Goal: Communication & Community: Ask a question

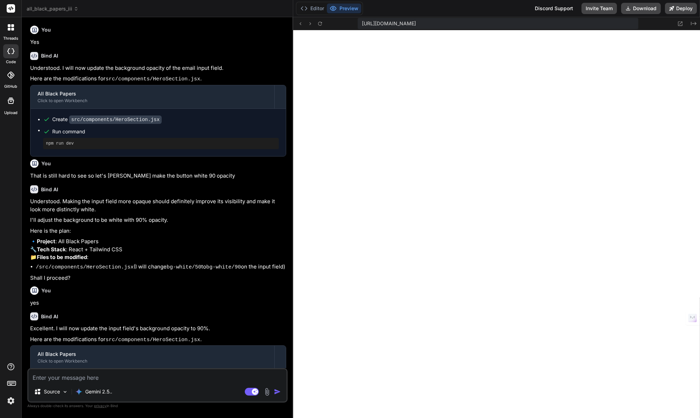
scroll to position [333, 0]
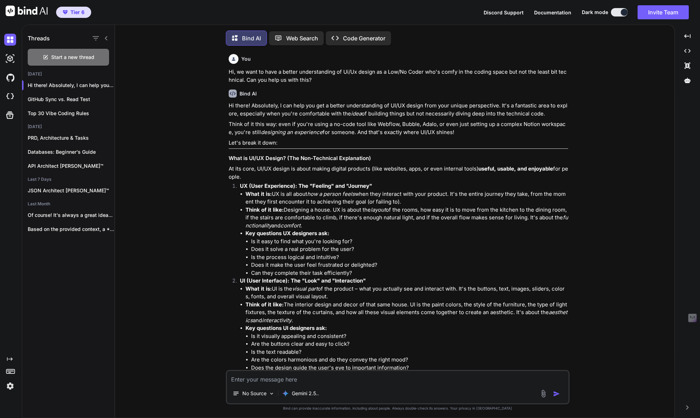
scroll to position [4, 0]
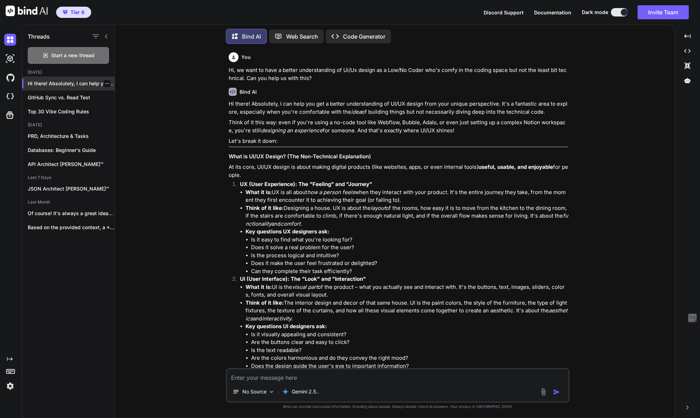
click at [105, 83] on icon "button" at bounding box center [107, 83] width 4 height 1
click at [119, 95] on span "Rename and Save" at bounding box center [136, 95] width 42 height 7
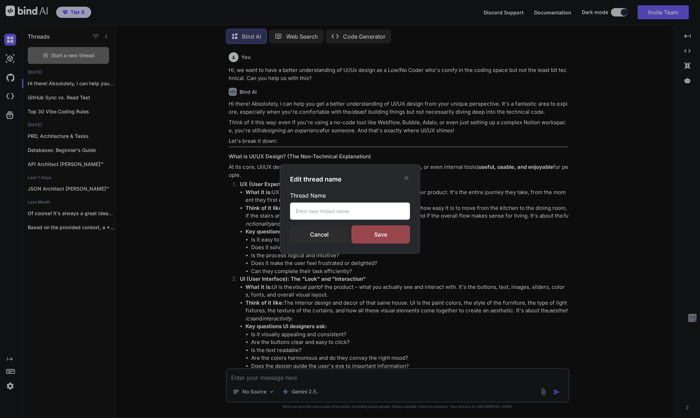
click at [303, 208] on input "text" at bounding box center [350, 210] width 120 height 17
type input "Ui/Ux Design Guide"
click at [382, 232] on div "Save" at bounding box center [380, 234] width 59 height 18
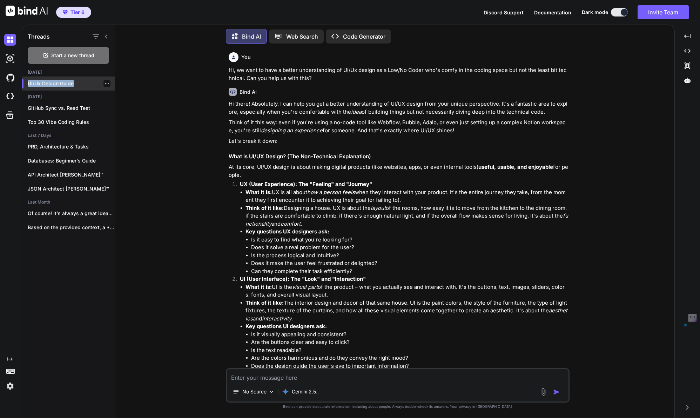
drag, startPoint x: 78, startPoint y: 81, endPoint x: 24, endPoint y: 80, distance: 53.7
click at [24, 80] on div "Ui/Ux Design Guide" at bounding box center [68, 83] width 93 height 14
copy p "Ui/Ux Design Guide"
click at [106, 80] on div at bounding box center [106, 83] width 7 height 7
click at [105, 83] on icon "button" at bounding box center [107, 83] width 4 height 4
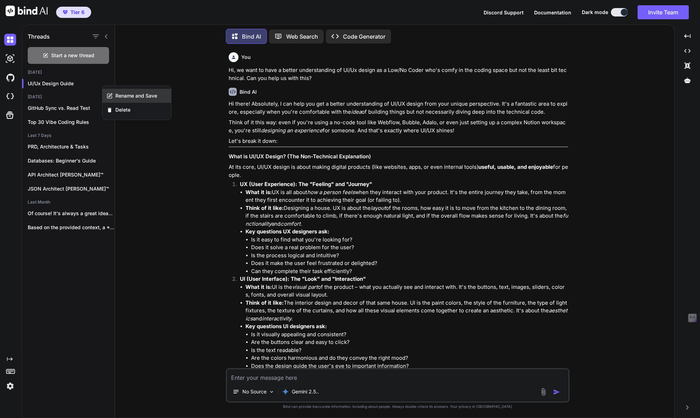
click at [124, 98] on span "Rename and Save" at bounding box center [136, 95] width 42 height 7
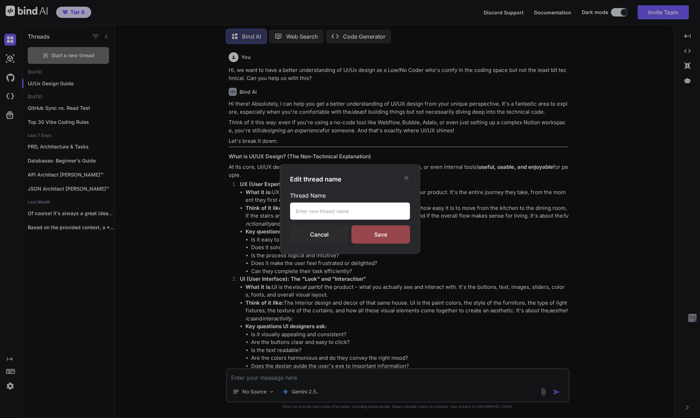
click at [314, 215] on input "text" at bounding box center [350, 210] width 120 height 17
paste input "Ui/Ux Design Guide"
click at [315, 212] on input "Ui/Ux Design Guide" at bounding box center [350, 210] width 120 height 17
type input "Ui/Ux Beginner's Guide"
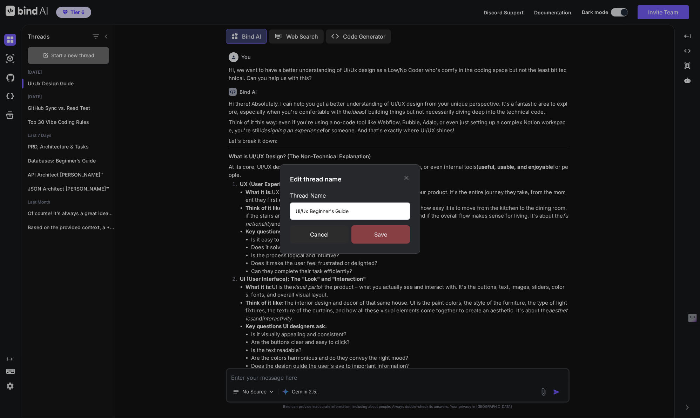
click at [368, 229] on div "Save" at bounding box center [380, 234] width 59 height 18
click at [358, 212] on input "Ui/Ux Beginner's Guide" at bounding box center [350, 210] width 120 height 17
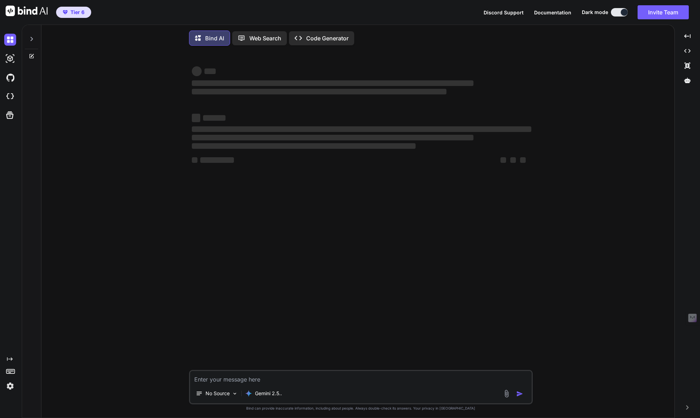
click at [31, 40] on icon at bounding box center [32, 39] width 2 height 4
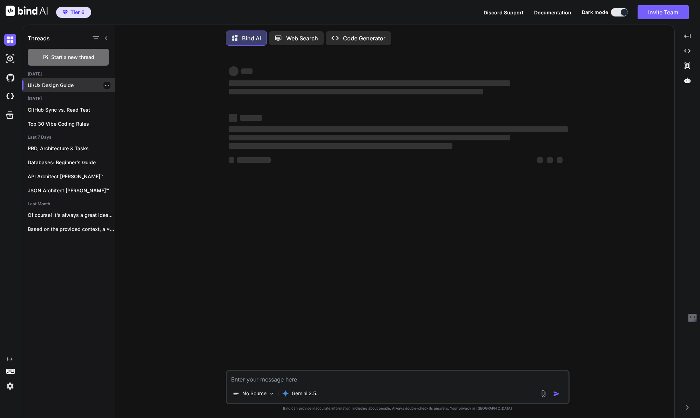
click at [53, 87] on p "Ui/Ux Design Guide" at bounding box center [71, 85] width 87 height 7
click at [63, 89] on div "Ui/Ux Design Guide" at bounding box center [68, 85] width 93 height 14
click at [75, 106] on p "GitHub Sync vs. Read Test" at bounding box center [71, 109] width 87 height 7
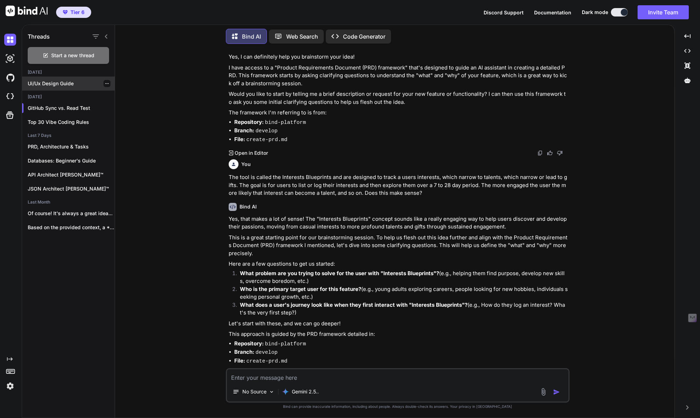
scroll to position [555, 0]
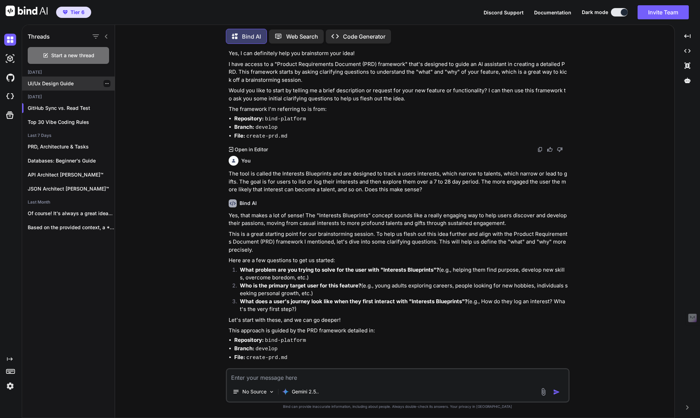
click at [52, 86] on div "Ui/Ux Design Guide" at bounding box center [68, 83] width 93 height 14
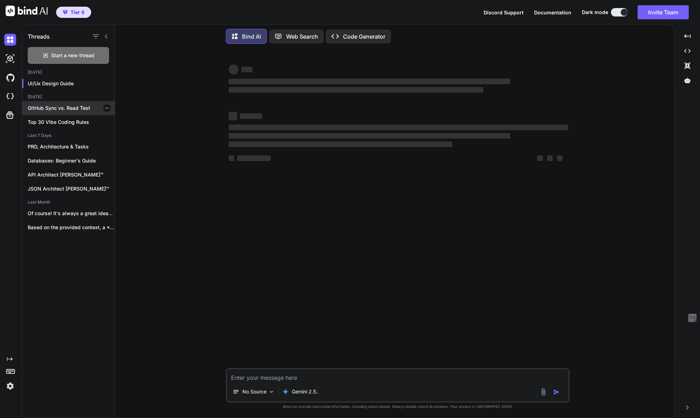
click at [70, 109] on p "GitHub Sync vs. Read Test" at bounding box center [71, 108] width 87 height 7
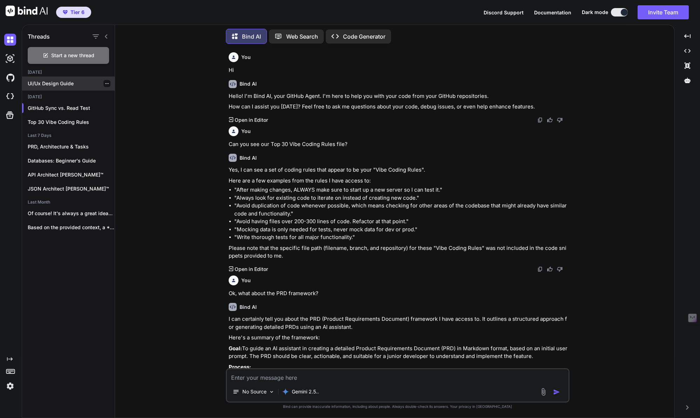
click at [59, 84] on p "Ui/Ux Design Guide" at bounding box center [71, 83] width 87 height 7
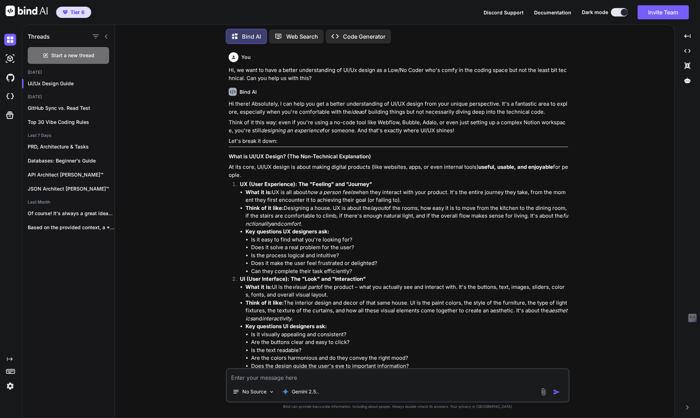
type textarea "x"
click at [105, 81] on icon "button" at bounding box center [107, 83] width 4 height 4
click at [141, 95] on span "Rename and Save" at bounding box center [136, 95] width 42 height 7
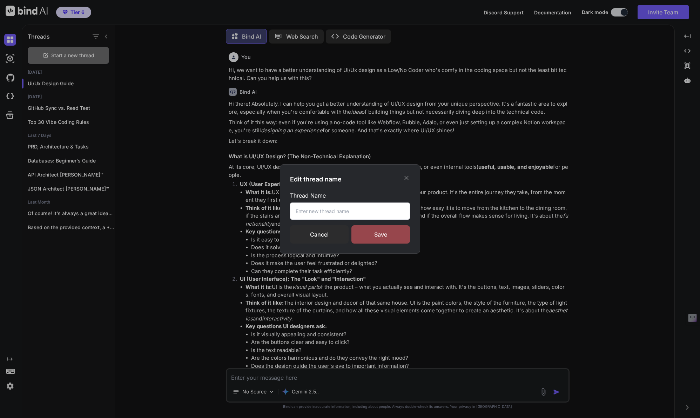
click at [324, 213] on input "text" at bounding box center [350, 210] width 120 height 17
paste input "Ui/Ux Beginner's Guide"
type input "Ui/Ux Beginner's Guide"
click at [381, 233] on div "Save" at bounding box center [380, 234] width 59 height 18
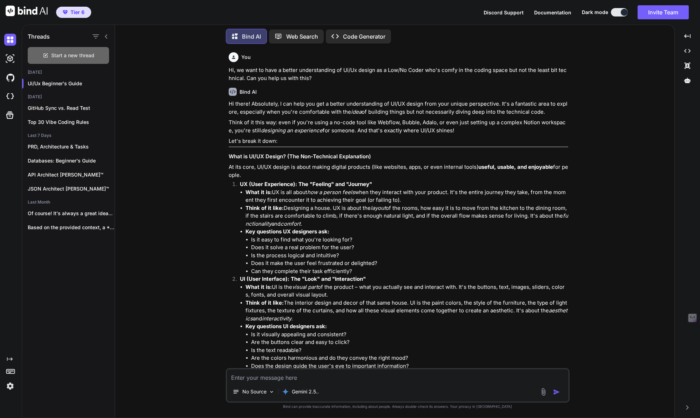
click at [83, 57] on div "Start a new thread" at bounding box center [68, 55] width 81 height 17
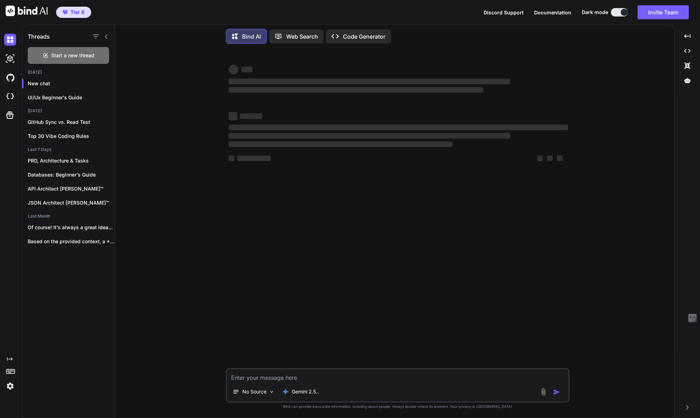
type textarea "x"
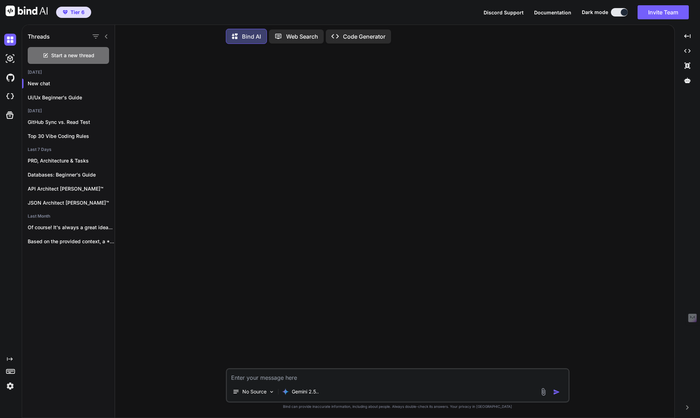
click at [246, 375] on textarea at bounding box center [398, 375] width 342 height 13
type textarea "H"
type textarea "x"
type textarea "Hi"
type textarea "x"
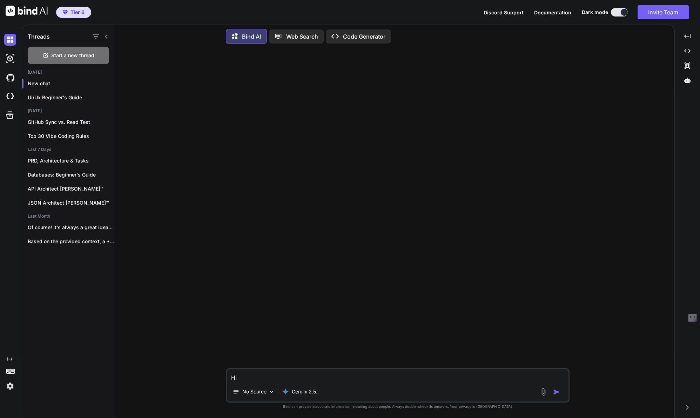
type textarea "Hi,"
type textarea "x"
type textarea "Hi,"
type textarea "x"
type textarea "Hi, a"
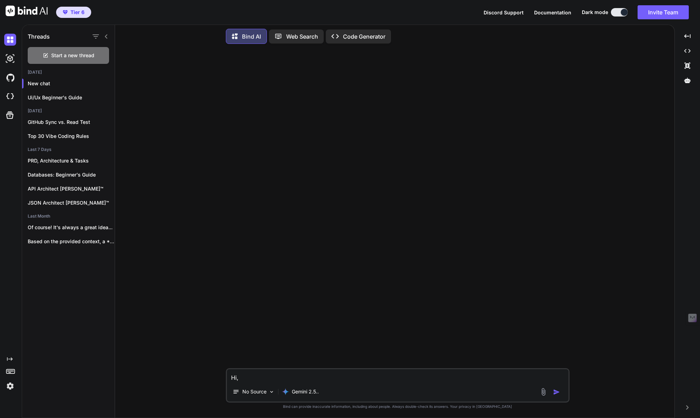
type textarea "x"
type textarea "Hi, as"
type textarea "x"
type textarea "Hi, as"
type textarea "x"
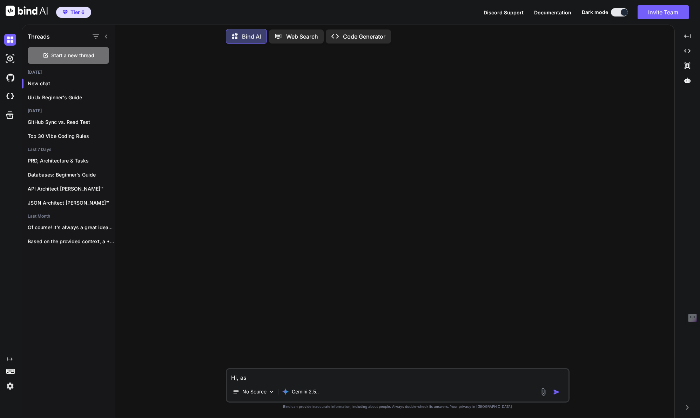
type textarea "Hi, as a"
type textarea "x"
type textarea "Hi, as a"
type textarea "x"
type textarea "Hi, as a n"
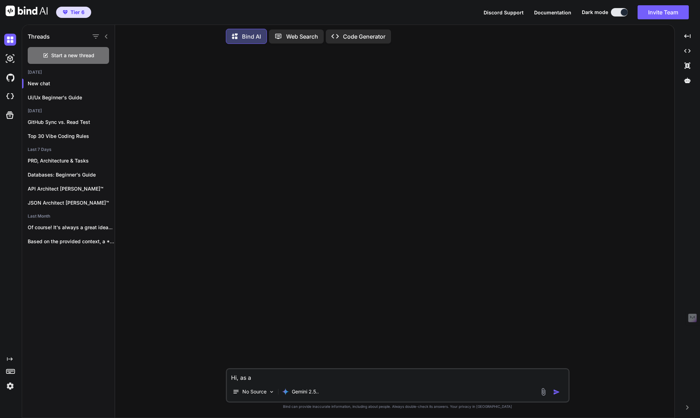
type textarea "x"
type textarea "Hi, as a"
type textarea "x"
type textarea "Hi, as a L"
type textarea "x"
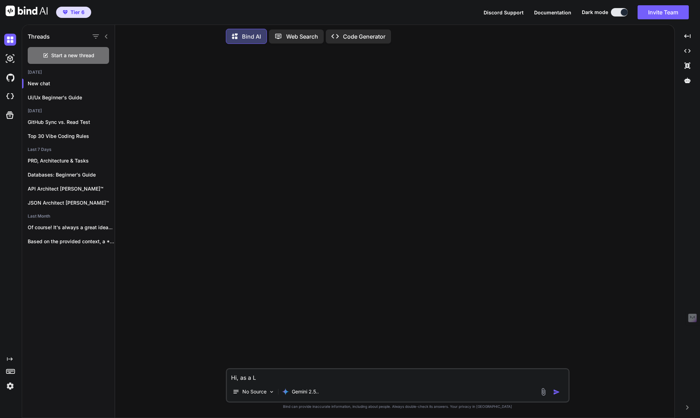
type textarea "Hi, as a Lo"
type textarea "x"
type textarea "Hi, as a Low"
type textarea "x"
type textarea "Hi, as a Low/"
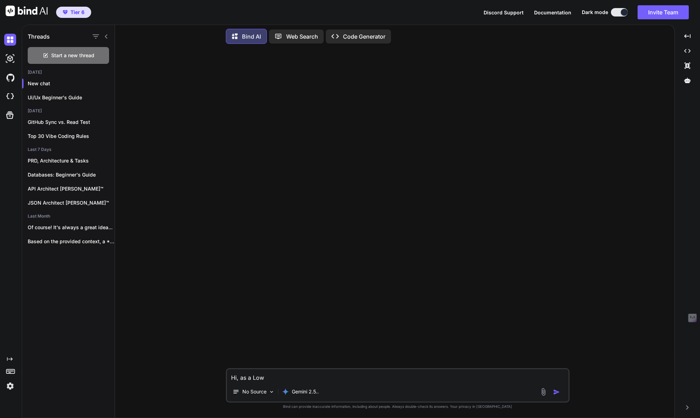
type textarea "x"
type textarea "Hi, as a Low/N"
type textarea "x"
type textarea "Hi, as a Low/No"
type textarea "x"
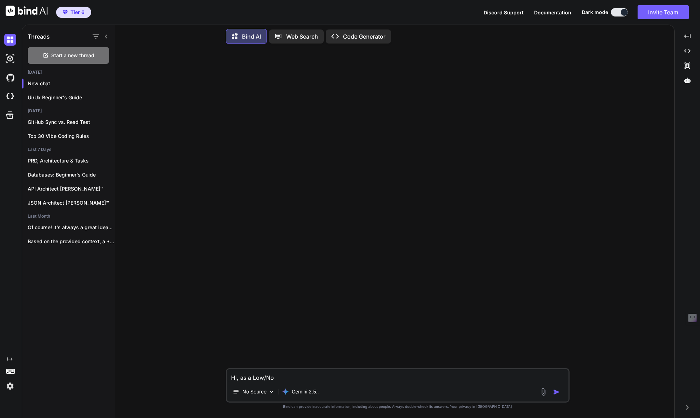
type textarea "Hi, as a Low/No"
type textarea "x"
type textarea "Hi, as a Low/No C"
type textarea "x"
type textarea "Hi, as a Low/No Co"
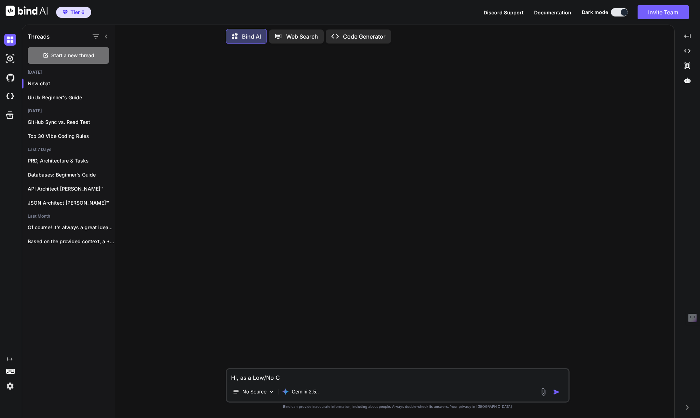
type textarea "x"
type textarea "Hi, as a Low/No Cod"
type textarea "x"
type textarea "Hi, as a Low/No Code"
type textarea "x"
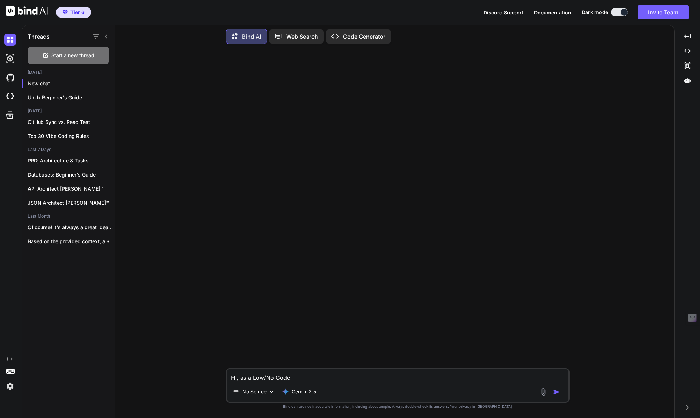
type textarea "Hi, as a Low/No Coder"
type textarea "x"
type textarea "Hi, as a Low/No Coder"
type textarea "x"
type textarea "Hi, as a Low/No Coder w"
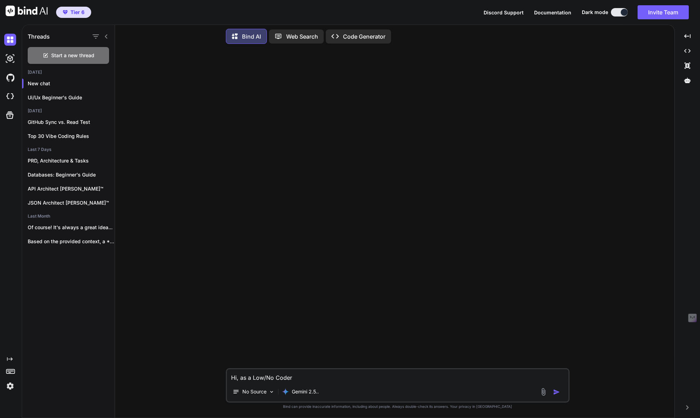
type textarea "x"
type textarea "Hi, as a Low/No Coder wh"
type textarea "x"
type textarea "Hi, as a Low/No Coder who"
type textarea "x"
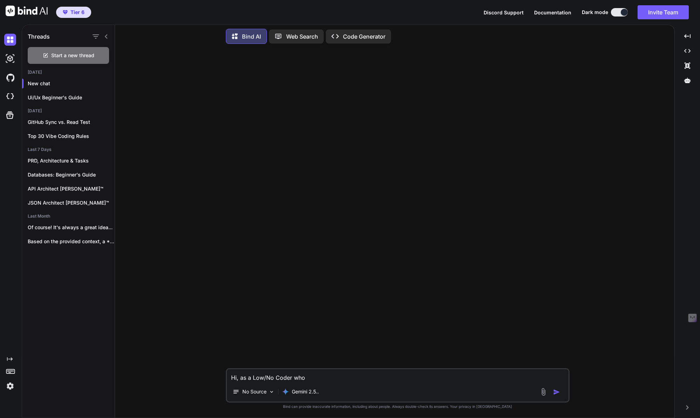
type textarea "Hi, as a Low/No Coder who'"
type textarea "x"
type textarea "Hi, as a Low/No Coder who's"
type textarea "x"
type textarea "Hi, as a Low/No Coder who's"
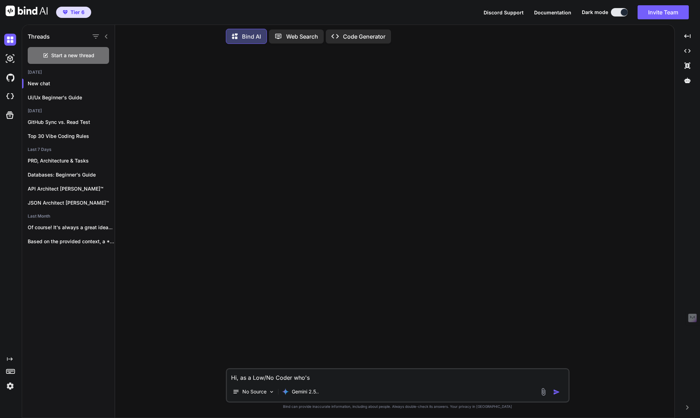
type textarea "x"
type textarea "Hi, as a Low/No Coder who's c"
type textarea "x"
type textarea "Hi, as a Low/No Coder who's co"
type textarea "x"
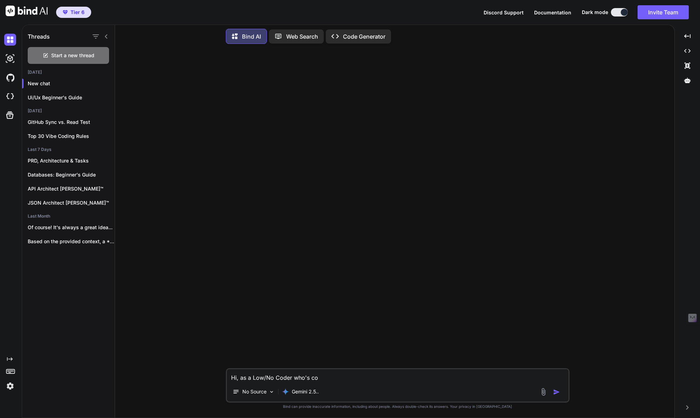
type textarea "Hi, as a Low/No Coder who's com"
type textarea "x"
type textarea "Hi, as a Low/No Coder who's comf"
type textarea "x"
type textarea "Hi, as a Low/No Coder who's comfy"
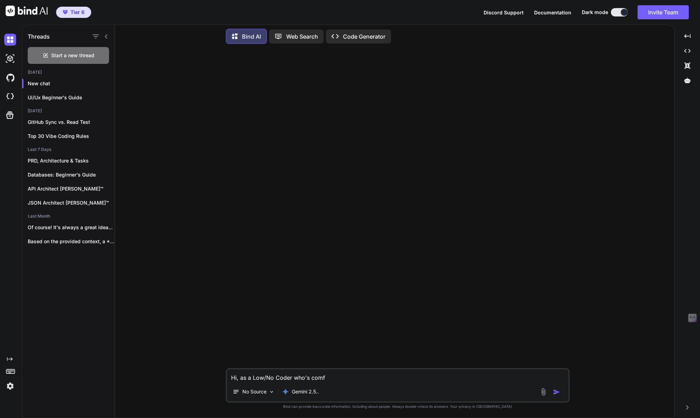
type textarea "x"
type textarea "Hi, as a Low/No Coder who's comfy"
type textarea "x"
type textarea "Hi, as a Low/No Coder who's comfy i"
type textarea "x"
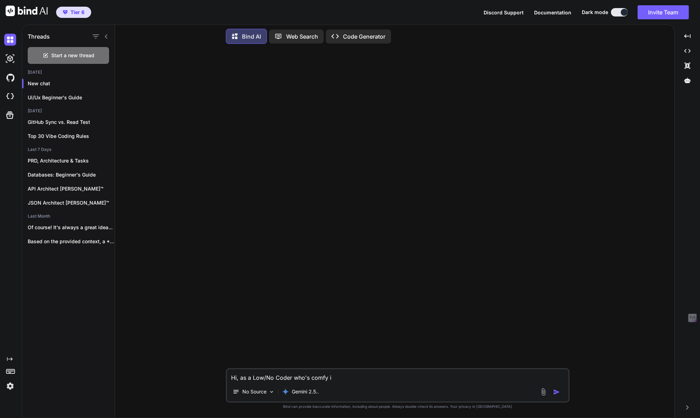
type textarea "Hi, as a Low/No Coder who's comfy in"
type textarea "x"
type textarea "Hi, as a Low/No Coder who's comfy in"
type textarea "x"
type textarea "Hi, as a Low/No Coder who's comfy in t"
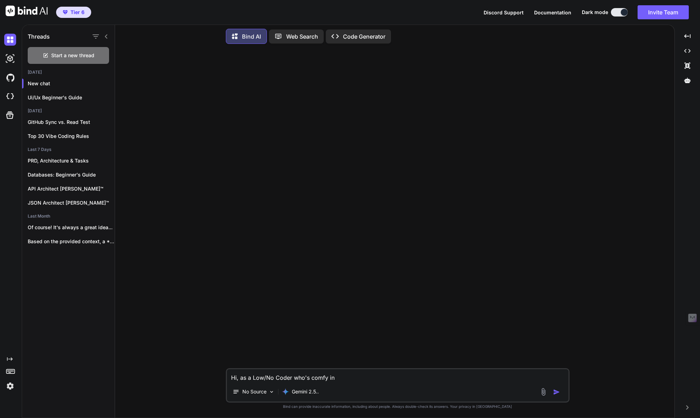
type textarea "x"
type textarea "Hi, as a Low/No Coder who's comfy in th"
type textarea "x"
type textarea "Hi, as a Low/No Coder who's comfy in the"
type textarea "x"
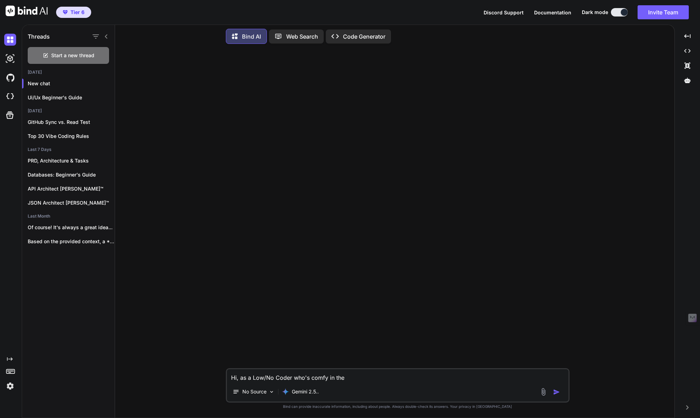
type textarea "Hi, as a Low/No Coder who's comfy in the"
type textarea "x"
type textarea "Hi, as a Low/No Coder who's comfy in the s"
type textarea "x"
type textarea "Hi, as a Low/No Coder who's comfy in the sp"
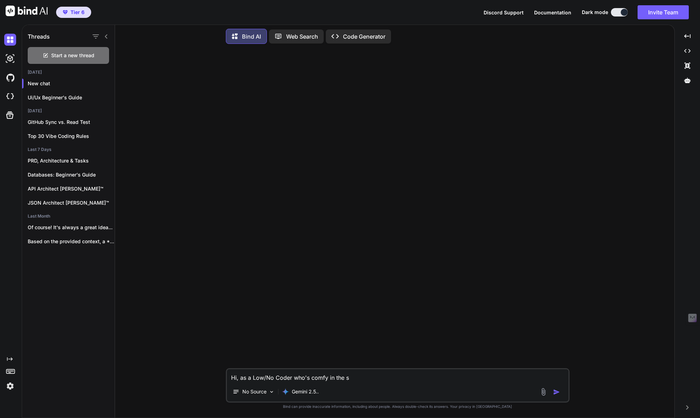
type textarea "x"
type textarea "Hi, as a Low/No Coder who's comfy in the spa"
type textarea "x"
type textarea "Hi, as a Low/No Coder who's comfy in the spac"
type textarea "x"
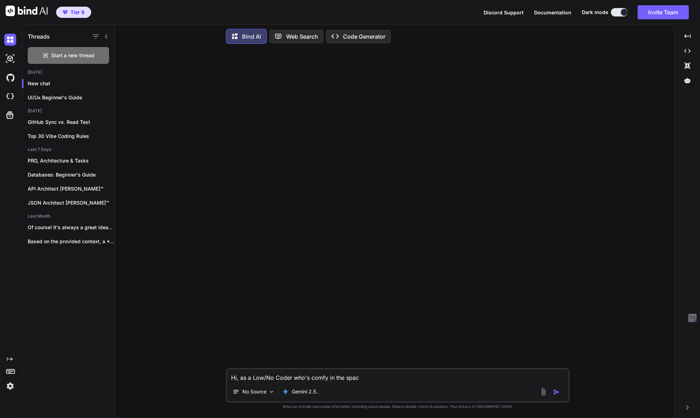
type textarea "Hi, as a Low/No Coder who's comfy in the space"
type textarea "x"
type textarea "Hi, as a Low/No Coder who's comfy in the space"
type textarea "x"
type textarea "Hi, as a Low/No Coder who's comfy in the space b"
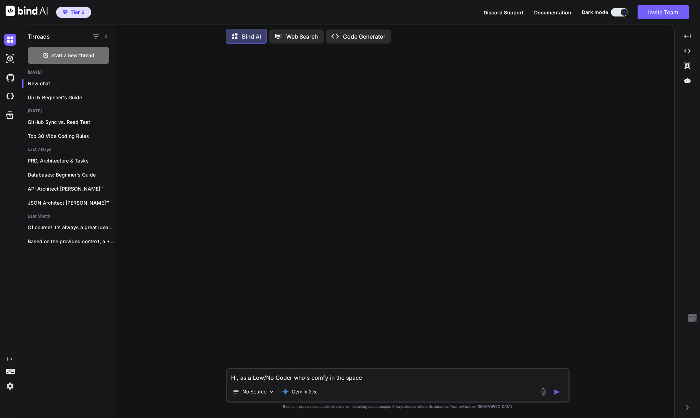
type textarea "x"
type textarea "Hi, as a Low/No Coder who's comfy in the space bu"
type textarea "x"
type textarea "Hi, as a Low/No Coder who's comfy in the space but"
type textarea "x"
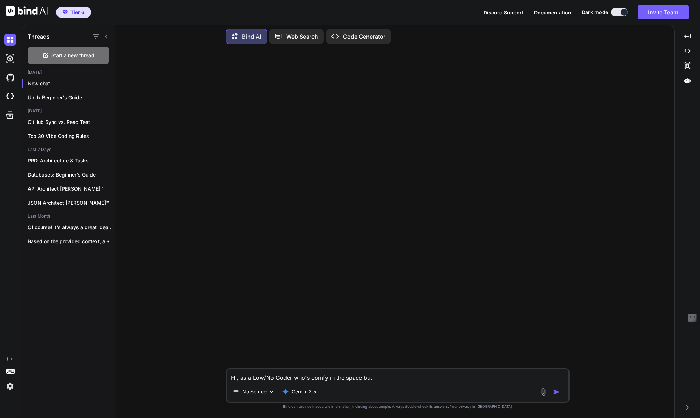
type textarea "Hi, as a Low/No Coder who's comfy in the space but"
type textarea "x"
type textarea "Hi, as a Low/No Coder who's comfy in the space but N"
type textarea "x"
type textarea "Hi, as a Low/No Coder who's comfy in the space but NO"
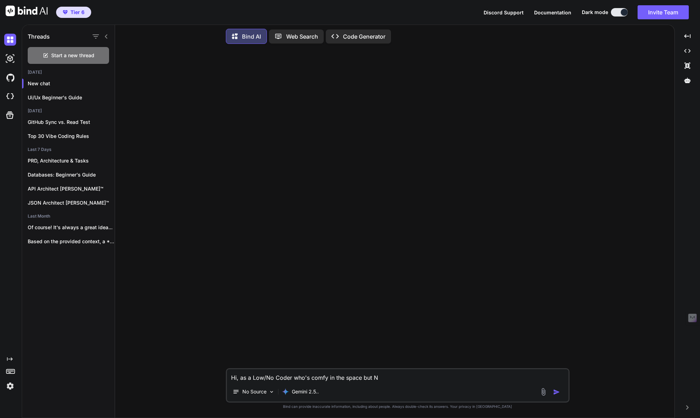
type textarea "x"
type textarea "Hi, as a Low/No Coder who's comfy in the space but NOT"
type textarea "x"
type textarea "Hi, as a Low/No Coder who's comfy in the space but NOT"
type textarea "x"
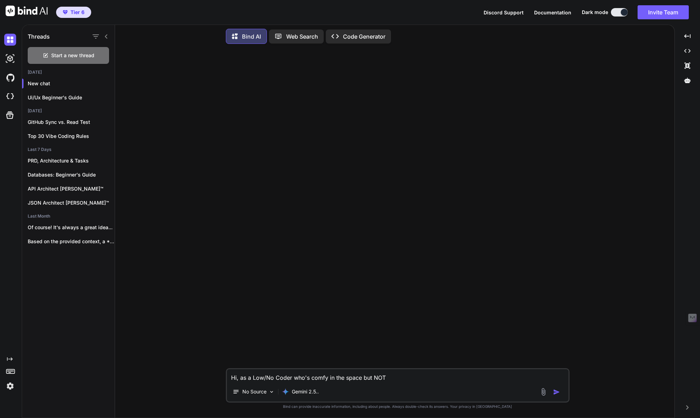
type textarea "Hi, as a Low/No Coder who's comfy in the space but NOT r"
type textarea "x"
type textarea "Hi, as a Low/No Coder who's comfy in the space but NOT re"
type textarea "x"
type textarea "Hi, as a Low/No Coder who's comfy in the space but NOT rea"
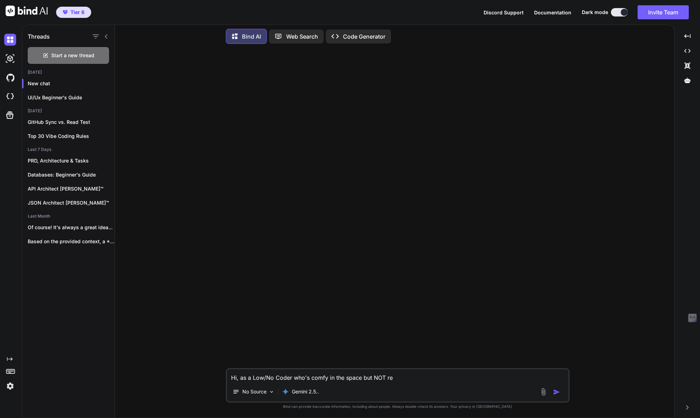
type textarea "x"
type textarea "Hi, as a Low/No Coder who's comfy in the space but NOT real"
type textarea "x"
type textarea "Hi, as a Low/No Coder who's comfy in the space but NOT reall"
type textarea "x"
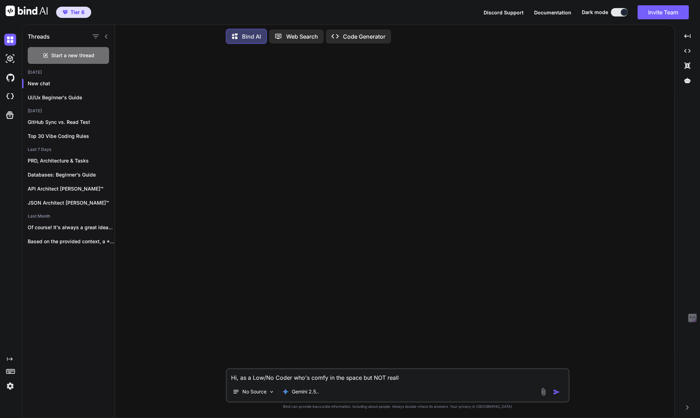
type textarea "Hi, as a Low/No Coder who's comfy in the space but NOT really"
type textarea "x"
type textarea "Hi, as a Low/No Coder who's comfy in the space but NOT really"
type textarea "x"
type textarea "Hi, as a Low/No Coder who's comfy in the space but NOT really t"
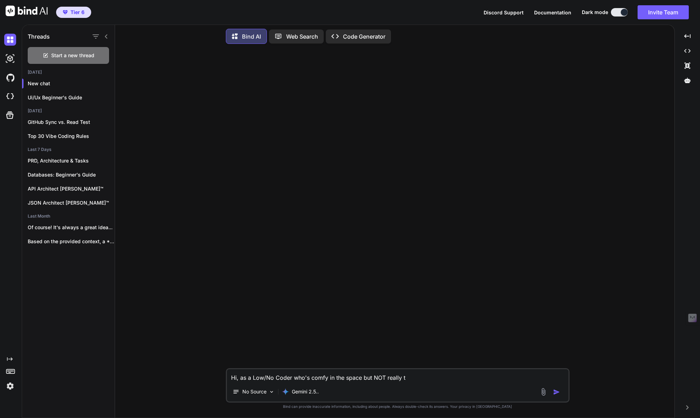
type textarea "x"
type textarea "Hi, as a Low/No Coder who's comfy in the space but NOT really te"
type textarea "x"
type textarea "Hi, as a Low/No Coder who's comfy in the space but NOT really tec"
type textarea "x"
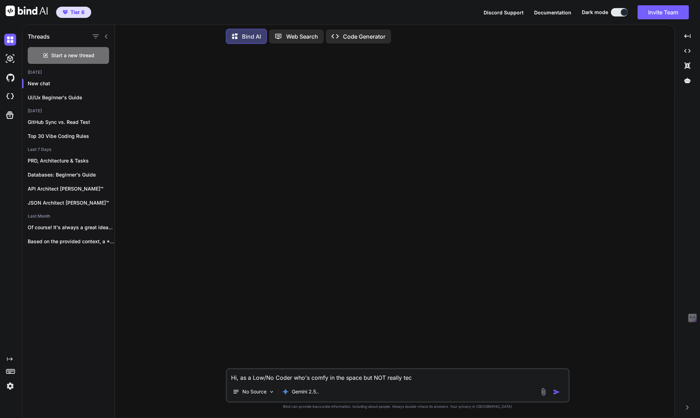
type textarea "Hi, as a Low/No Coder who's comfy in the space but NOT really tech"
type textarea "x"
type textarea "Hi, as a Low/No Coder who's comfy in the space but NOT really techn"
type textarea "x"
type textarea "Hi, as a Low/No Coder who's comfy in the space but NOT really techni"
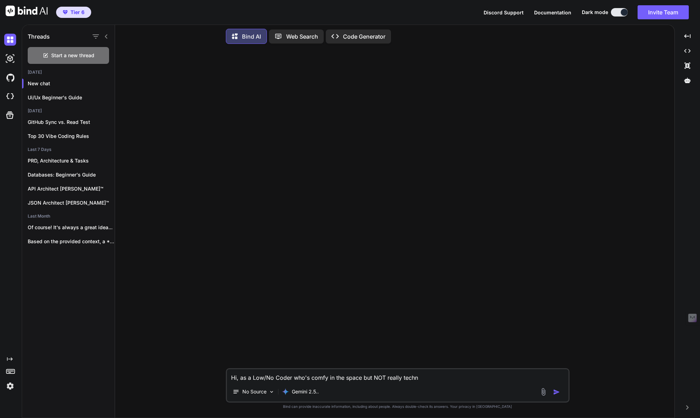
type textarea "x"
type textarea "Hi, as a Low/No Coder who's comfy in the space but NOT really technic"
type textarea "x"
type textarea "Hi, as a Low/No Coder who's comfy in the space but NOT really technica"
type textarea "x"
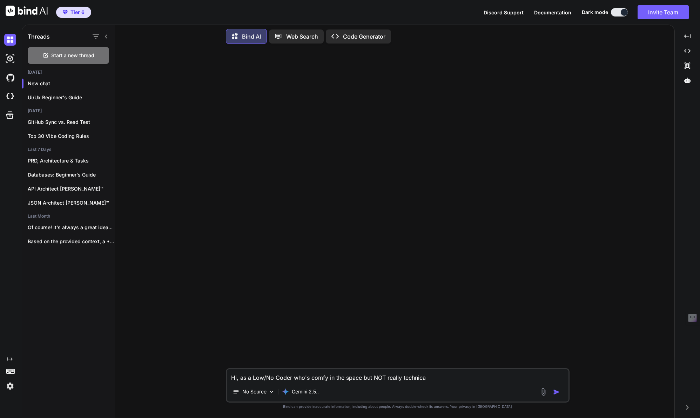
type textarea "Hi, as a Low/No Coder who's comfy in the space but NOT really technical"
type textarea "x"
type textarea "Hi, as a Low/No Coder who's comfy in the space but NOT really technical,"
type textarea "x"
type textarea "Hi, as a Low/No Coder who's comfy in the space but NOT really technical"
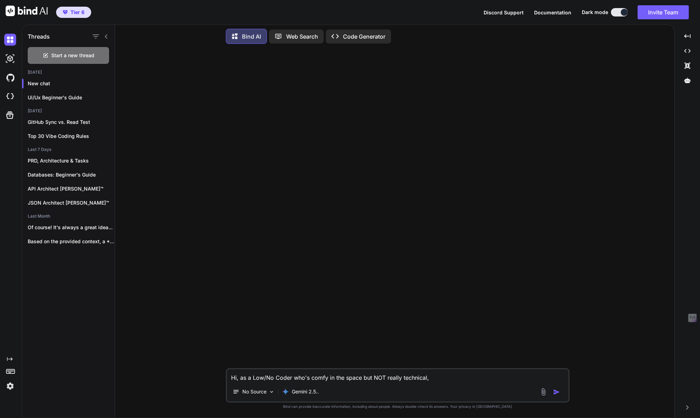
type textarea "x"
type textarea "Hi, as a Low/No Coder who's comfy in the space but NOT really technical"
type textarea "x"
type textarea "Hi, as a Low/No Coder who's comfy in the space but NOT really technical w"
type textarea "x"
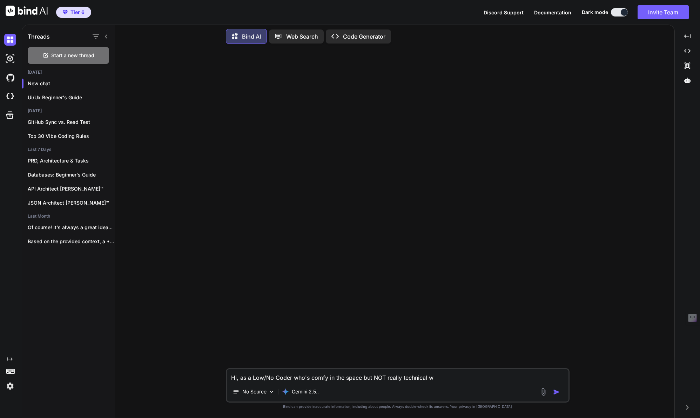
type textarea "Hi, as a Low/No Coder who's comfy in the space but NOT really technical we"
type textarea "x"
type textarea "Hi, as a Low/No Coder who's comfy in the space but NOT really technical we'"
type textarea "x"
type textarea "Hi, as a Low/No Coder who's comfy in the space but NOT really technical we'd"
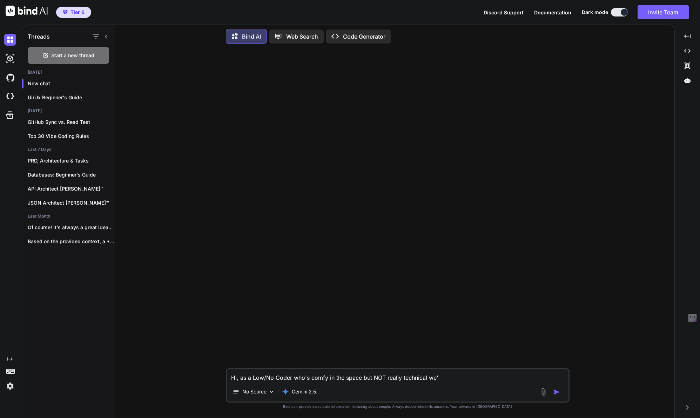
type textarea "x"
type textarea "Hi, as a Low/No Coder who's comfy in the space but NOT really technical we'd"
type textarea "x"
type textarea "Hi, as a Low/No Coder who's comfy in the space but NOT really technical we'd r"
type textarea "x"
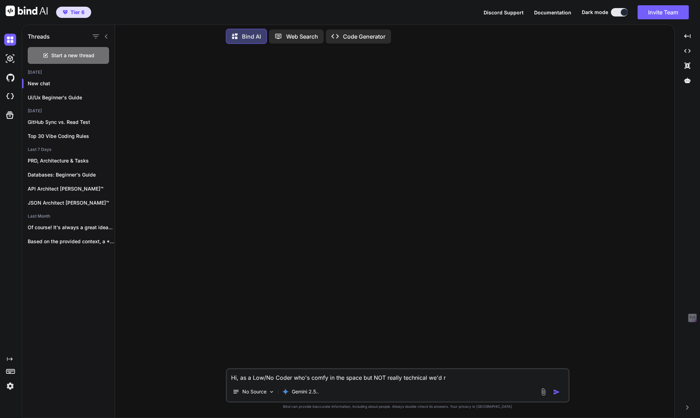
type textarea "Hi, as a Low/No Coder who's comfy in the space but NOT really technical we'd re"
type textarea "x"
type textarea "Hi, as a Low/No Coder who's comfy in the space but NOT really technical we'd rea"
type textarea "x"
type textarea "Hi, as a Low/No Coder who's comfy in the space but NOT really technical we'd re…"
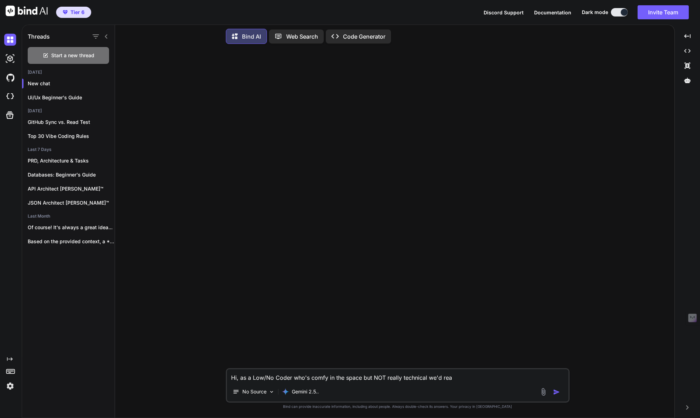
type textarea "x"
type textarea "Hi, as a Low/No Coder who's comfy in the space but NOT really technical we'd re…"
type textarea "x"
type textarea "Hi, as a Low/No Coder who's comfy in the space but NOT really technical we'd re…"
type textarea "x"
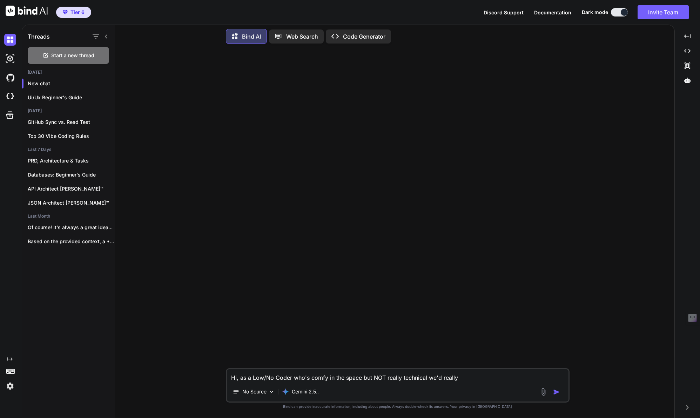
type textarea "Hi, as a Low/No Coder who's comfy in the space but NOT really technical we'd re…"
type textarea "x"
type textarea "Hi, as a Low/No Coder who's comfy in the space but NOT really technical we'd re…"
type textarea "x"
type textarea "Hi, as a Low/No Coder who's comfy in the space but NOT really technical we'd re…"
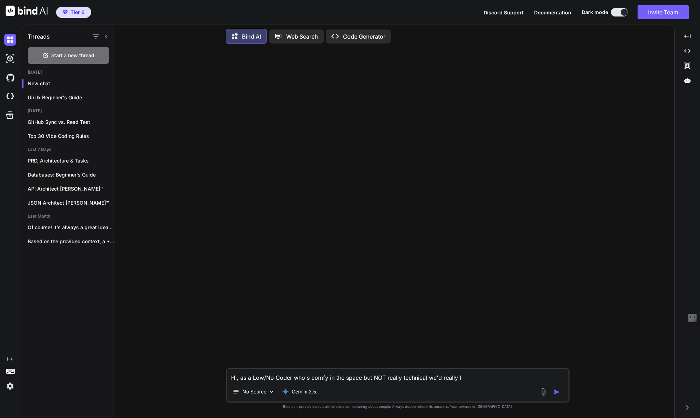
type textarea "x"
type textarea "Hi, as a Low/No Coder who's comfy in the space but NOT really technical we'd re…"
type textarea "x"
type textarea "Hi, as a Low/No Coder who's comfy in the space but NOT really technical we'd re…"
type textarea "x"
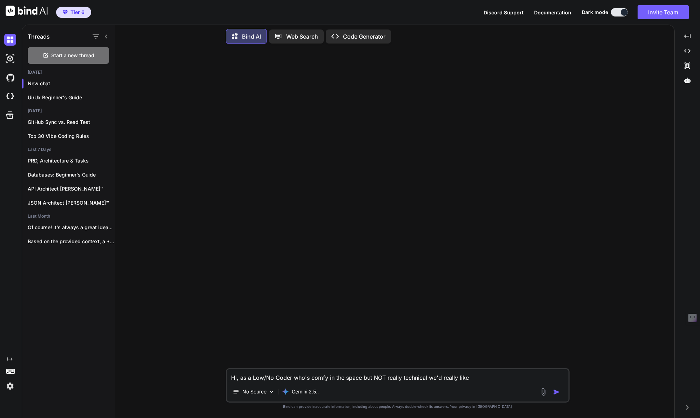
type textarea "Hi, as a Low/No Coder who's comfy in the space but NOT really technical we'd re…"
type textarea "x"
type textarea "Hi, as a Low/No Coder who's comfy in the space but NOT really technical we'd re…"
type textarea "x"
type textarea "Hi, as a Low/No Coder who's comfy in the space but NOT really technical we'd re…"
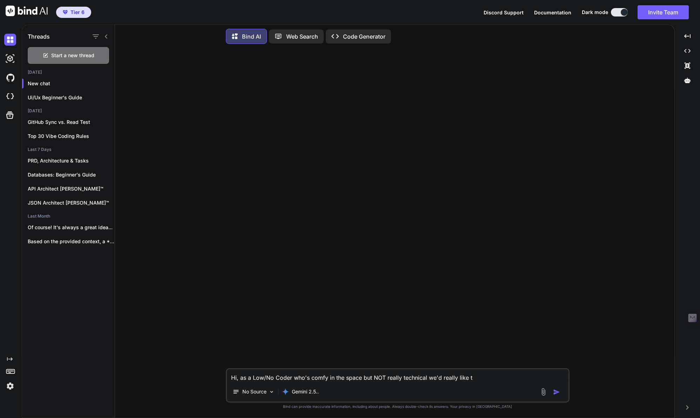
type textarea "x"
type textarea "Hi, as a Low/No Coder who's comfy in the space but NOT really technical we'd re…"
type textarea "x"
type textarea "Hi, as a Low/No Coder who's comfy in the space but NOT really technical we'd re…"
type textarea "x"
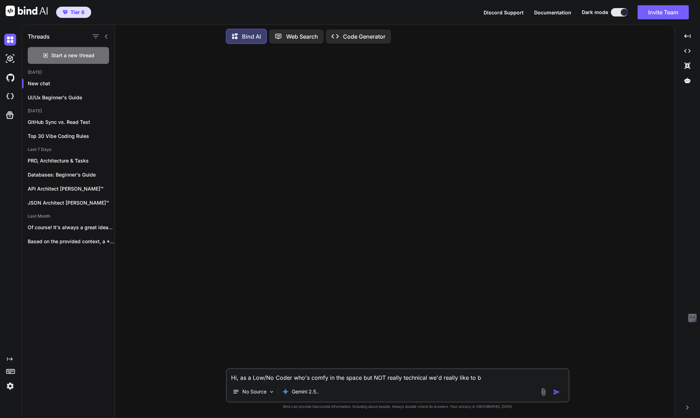
type textarea "Hi, as a Low/No Coder who's comfy in the space but NOT really technical we'd re…"
type textarea "x"
type textarea "Hi, as a Low/No Coder who's comfy in the space but NOT really technical we'd re…"
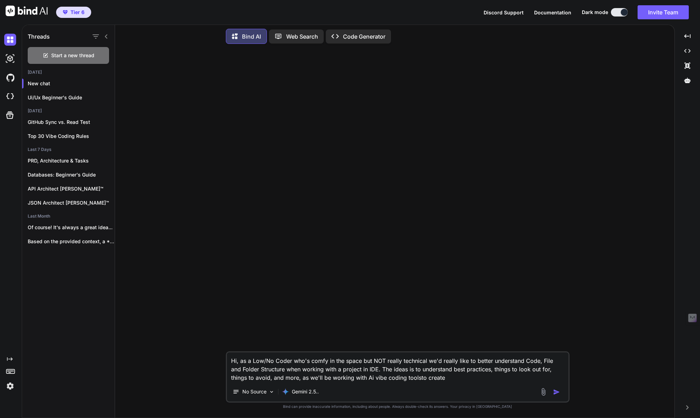
click at [394, 376] on textarea "Hi, as a Low/No Coder who's comfy in the space but NOT really technical we'd re…" at bounding box center [398, 366] width 342 height 29
click at [434, 381] on textarea "Hi, as a Low/No Coder who's comfy in the space but NOT really technical we'd re…" at bounding box center [398, 366] width 342 height 29
